Goal: Task Accomplishment & Management: Manage account settings

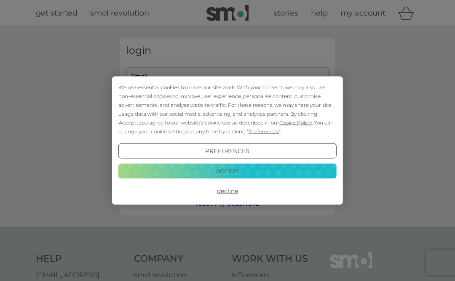
click at [28, 112] on div "We use essential cookies to make our site work. With your consent, we may also …" at bounding box center [227, 140] width 455 height 281
click at [229, 170] on button "Accept" at bounding box center [227, 170] width 218 height 15
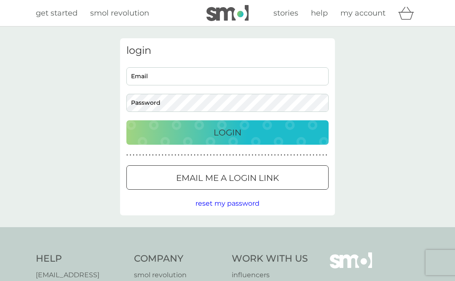
click at [160, 77] on input "Email" at bounding box center [227, 76] width 202 height 18
type input "clare.stradling@plymouth.ac.uk"
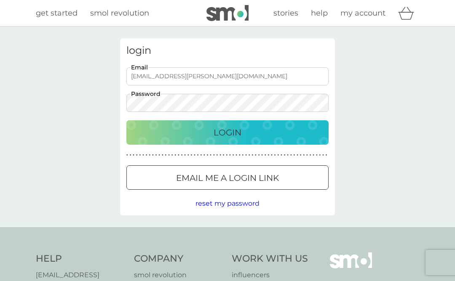
click at [126, 120] on button "Login" at bounding box center [227, 132] width 202 height 24
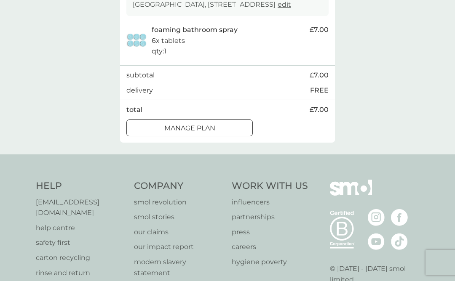
scroll to position [173, 0]
click at [204, 132] on div at bounding box center [189, 127] width 30 height 9
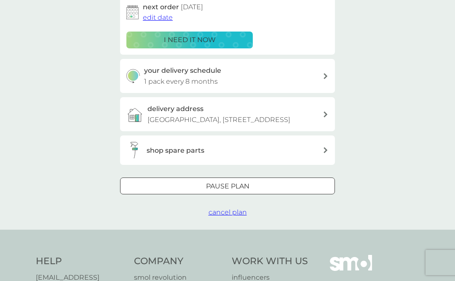
scroll to position [147, 0]
click at [228, 216] on span "cancel plan" at bounding box center [228, 212] width 38 height 8
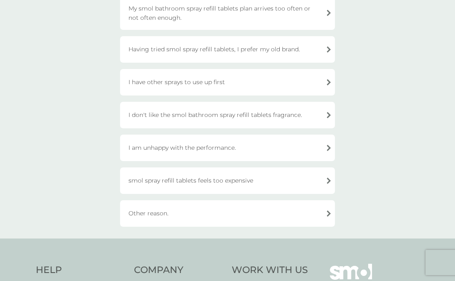
scroll to position [109, 0]
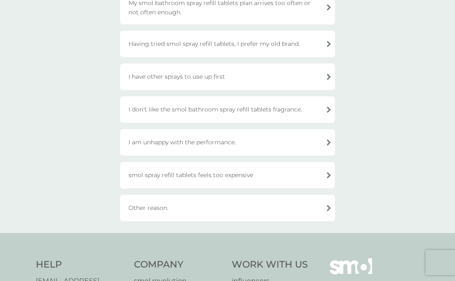
click at [227, 211] on div "Other reason." at bounding box center [227, 208] width 215 height 27
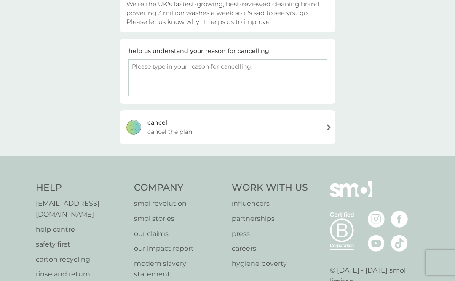
click at [177, 127] on span "cancel the plan" at bounding box center [169, 131] width 45 height 9
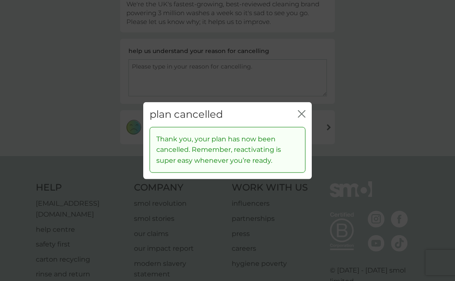
click at [303, 112] on icon "close" at bounding box center [303, 114] width 3 height 7
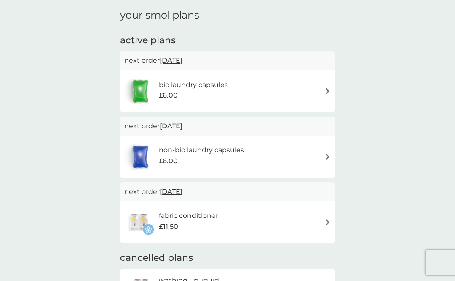
scroll to position [150, 0]
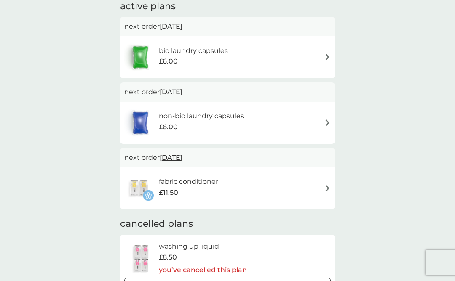
click at [325, 53] on div "bio laundry capsules £6.00" at bounding box center [227, 57] width 206 height 29
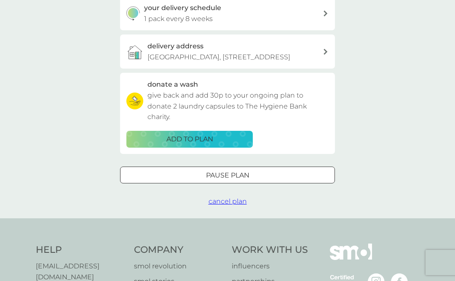
scroll to position [210, 0]
click at [230, 205] on span "cancel plan" at bounding box center [228, 201] width 38 height 8
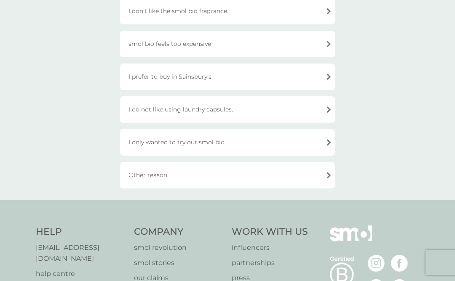
click at [182, 171] on div "Other reason." at bounding box center [227, 175] width 215 height 27
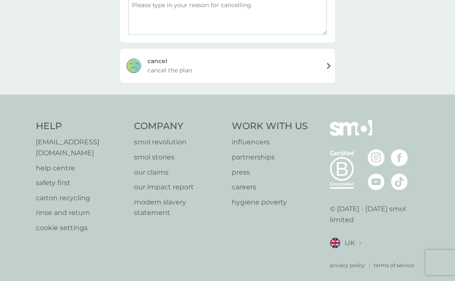
click at [175, 66] on span "cancel the plan" at bounding box center [169, 70] width 45 height 9
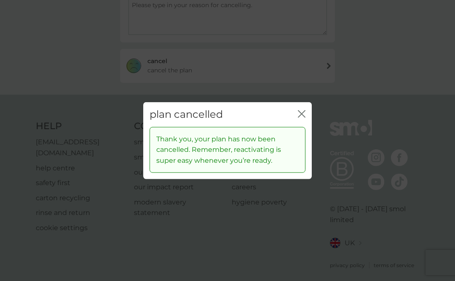
click at [300, 108] on div "plan cancelled close" at bounding box center [227, 114] width 169 height 25
click at [301, 111] on icon "close" at bounding box center [302, 114] width 8 height 8
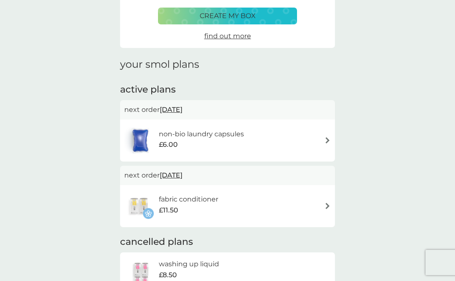
scroll to position [67, 0]
click at [182, 107] on span "[DATE]" at bounding box center [171, 109] width 23 height 16
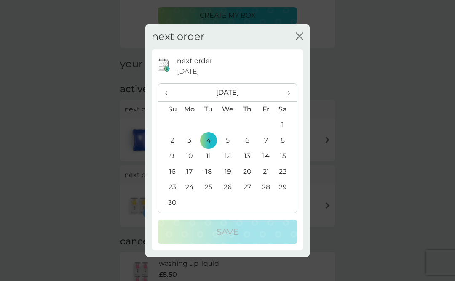
click at [300, 36] on icon "close" at bounding box center [301, 36] width 3 height 7
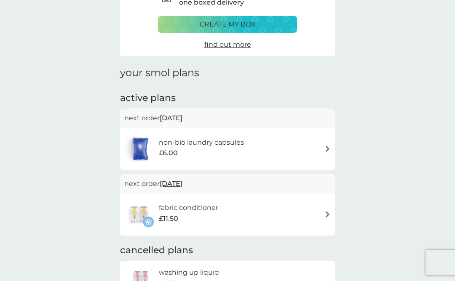
scroll to position [55, 0]
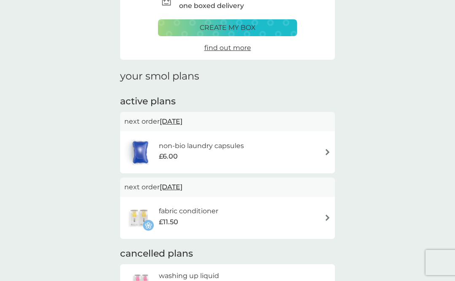
click at [218, 213] on h6 "fabric conditioner" at bounding box center [188, 211] width 59 height 11
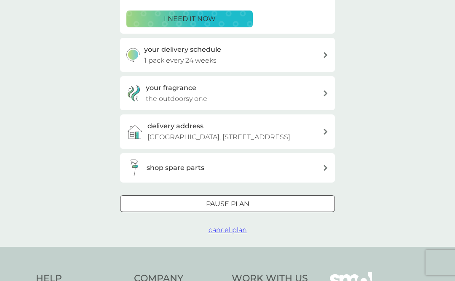
scroll to position [173, 0]
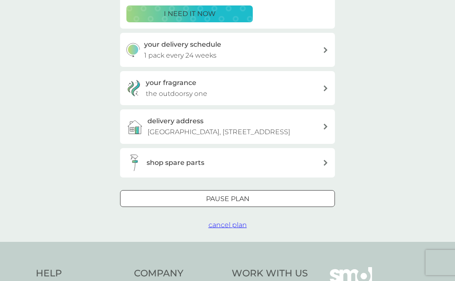
click at [224, 229] on span "cancel plan" at bounding box center [228, 225] width 38 height 8
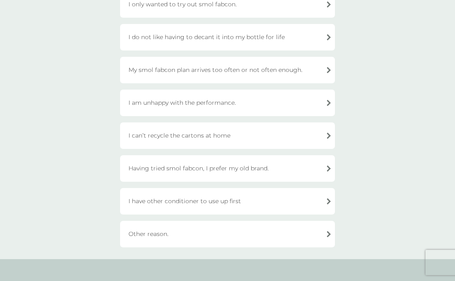
scroll to position [208, 0]
click at [198, 233] on div "Other reason." at bounding box center [227, 234] width 215 height 27
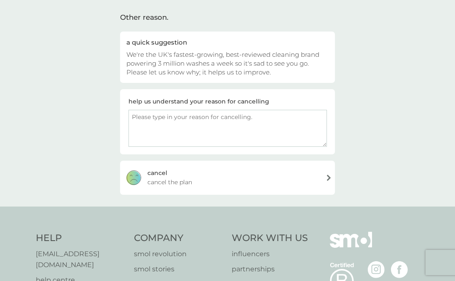
scroll to position [59, 0]
click at [162, 174] on div "cancel" at bounding box center [157, 172] width 20 height 9
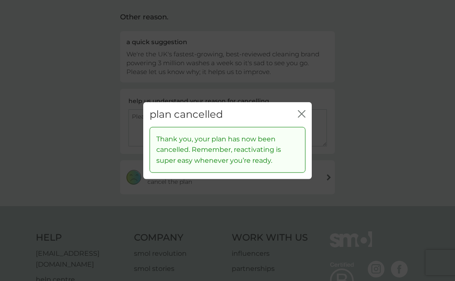
click at [298, 111] on icon "close" at bounding box center [299, 114] width 3 height 7
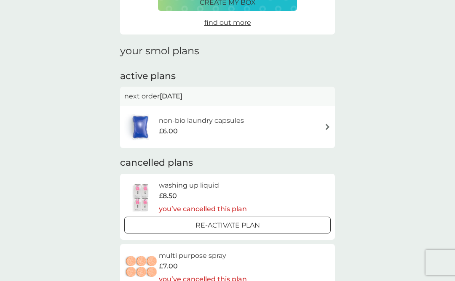
scroll to position [81, 0]
click at [185, 119] on h6 "non-bio laundry capsules" at bounding box center [201, 120] width 85 height 11
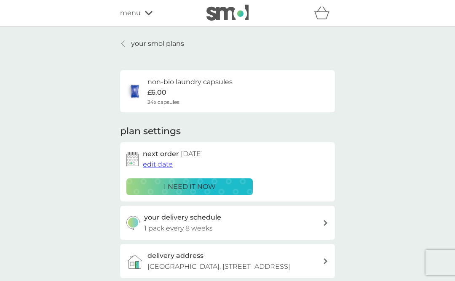
click at [185, 181] on button "i need it now" at bounding box center [189, 187] width 126 height 17
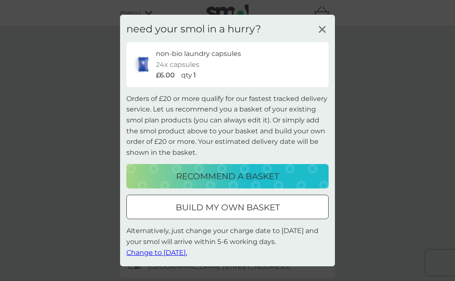
click at [211, 203] on p "build my own basket" at bounding box center [228, 207] width 104 height 13
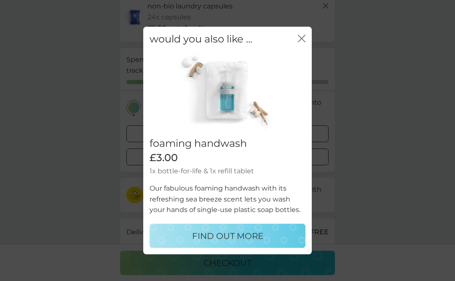
scroll to position [91, 0]
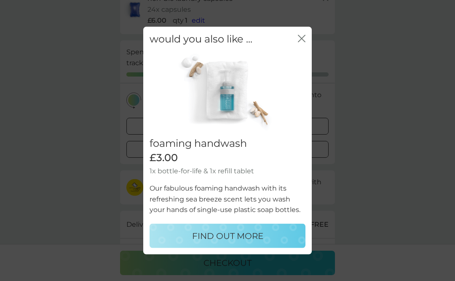
click at [300, 39] on icon "close" at bounding box center [302, 39] width 8 height 8
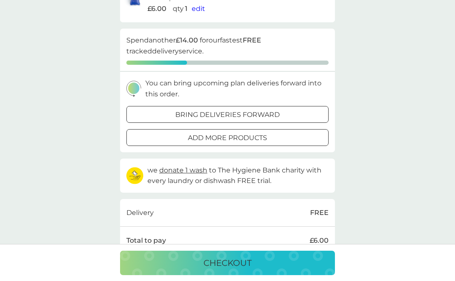
scroll to position [102, 0]
click at [256, 133] on p "add more products" at bounding box center [227, 138] width 79 height 11
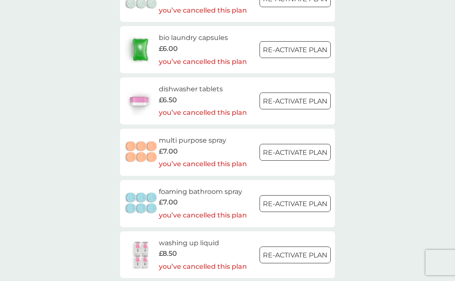
scroll to position [1195, 0]
click at [185, 139] on h6 "multi purpose spray" at bounding box center [203, 140] width 88 height 11
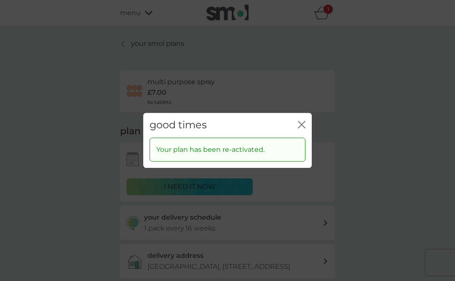
click at [298, 123] on icon "close" at bounding box center [302, 125] width 8 height 8
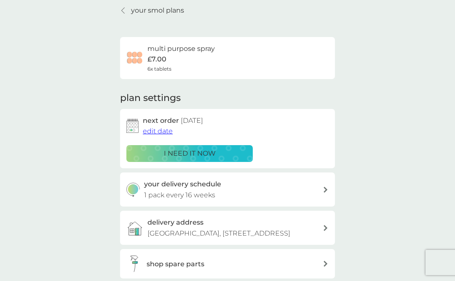
scroll to position [34, 0]
click at [321, 187] on div "your delivery schedule 1 pack every 16 weeks" at bounding box center [233, 189] width 179 height 21
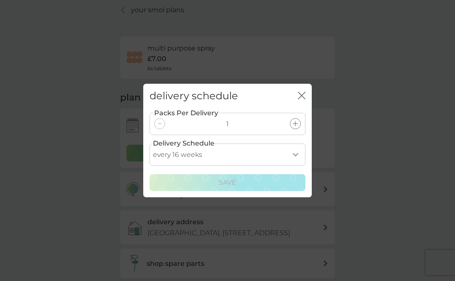
click at [296, 151] on select "every 1 week every 2 weeks every 3 weeks every 4 weeks every 5 weeks every 6 we…" at bounding box center [228, 155] width 156 height 22
select select "245"
click at [150, 144] on select "every 1 week every 2 weeks every 3 weeks every 4 weeks every 5 weeks every 6 we…" at bounding box center [228, 155] width 156 height 22
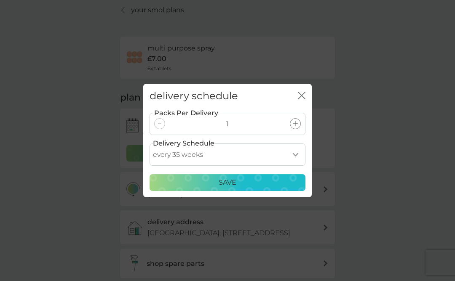
click at [241, 185] on div "Save" at bounding box center [227, 182] width 145 height 11
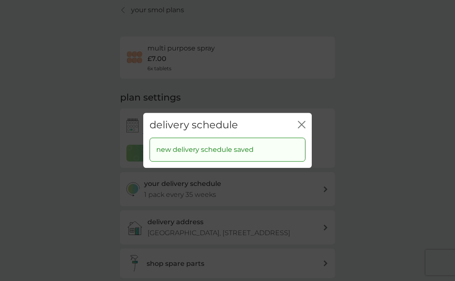
click at [302, 120] on div "close" at bounding box center [302, 125] width 8 height 12
click at [302, 126] on icon "close" at bounding box center [302, 125] width 8 height 8
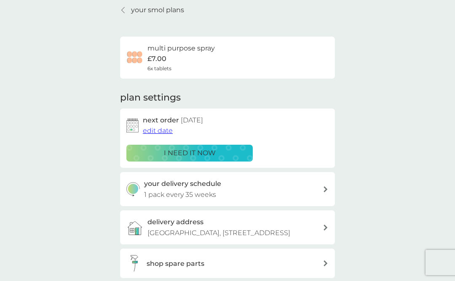
drag, startPoint x: 302, startPoint y: 126, endPoint x: 355, endPoint y: 85, distance: 67.3
click at [355, 85] on div "your smol plans multi purpose spray £7.00 6x tablets plan settings next order […" at bounding box center [227, 168] width 455 height 350
